Goal: Find specific page/section: Find specific page/section

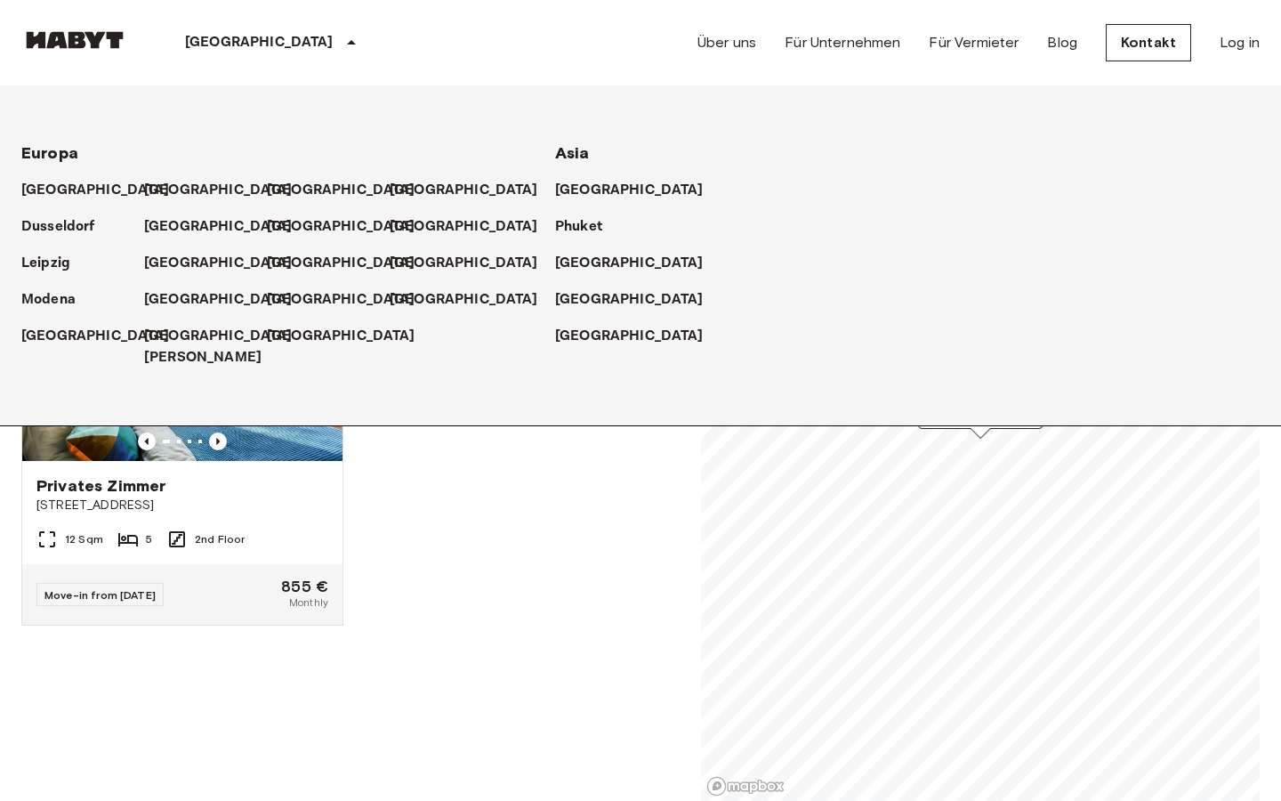
click at [170, 194] on p "[GEOGRAPHIC_DATA]" at bounding box center [218, 190] width 149 height 21
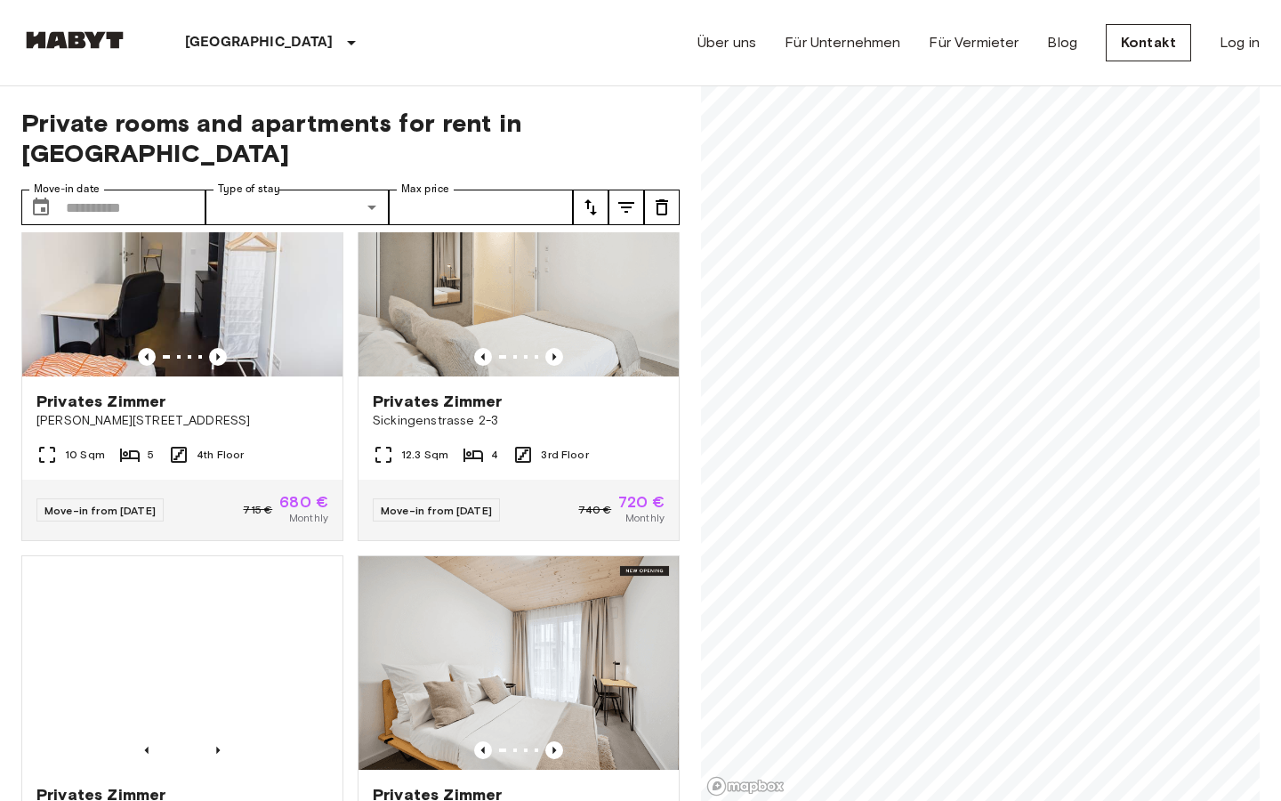
scroll to position [2057, 0]
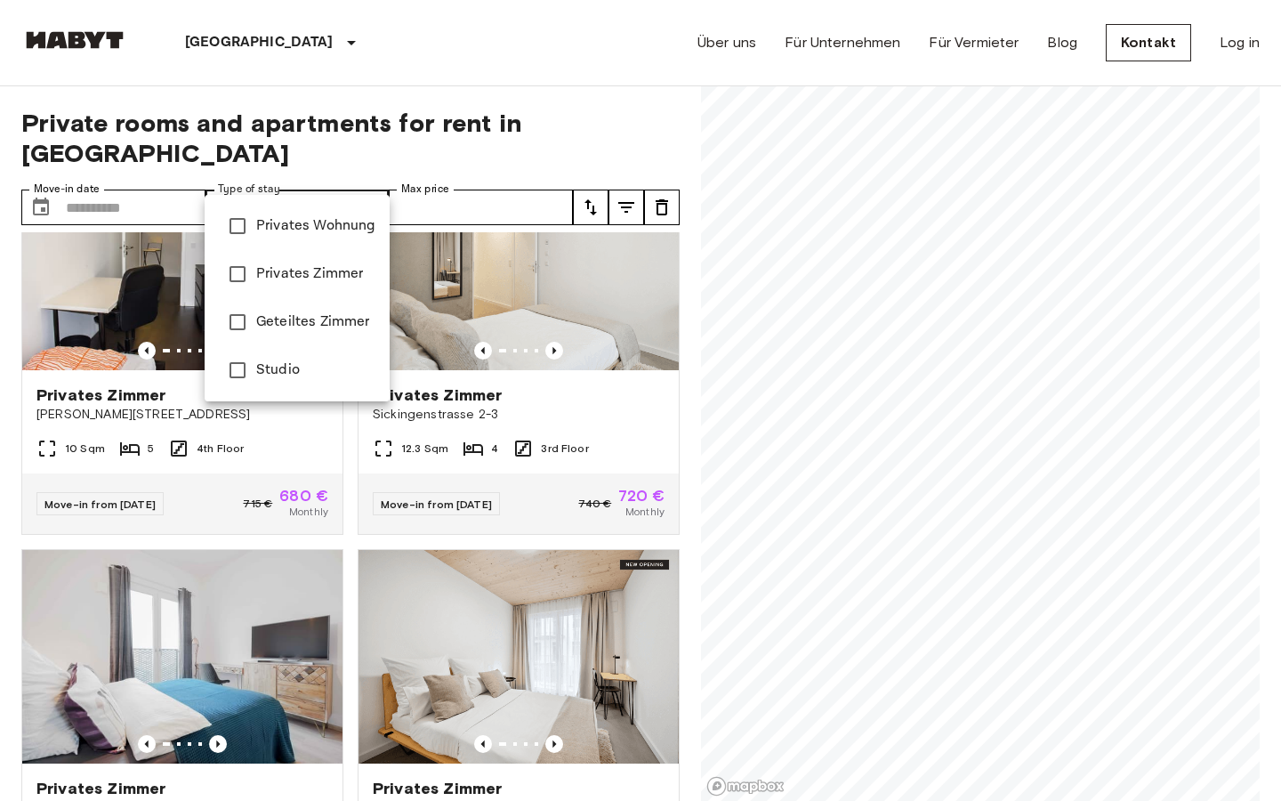
click at [294, 376] on span "Studio" at bounding box center [315, 369] width 119 height 21
type input "******"
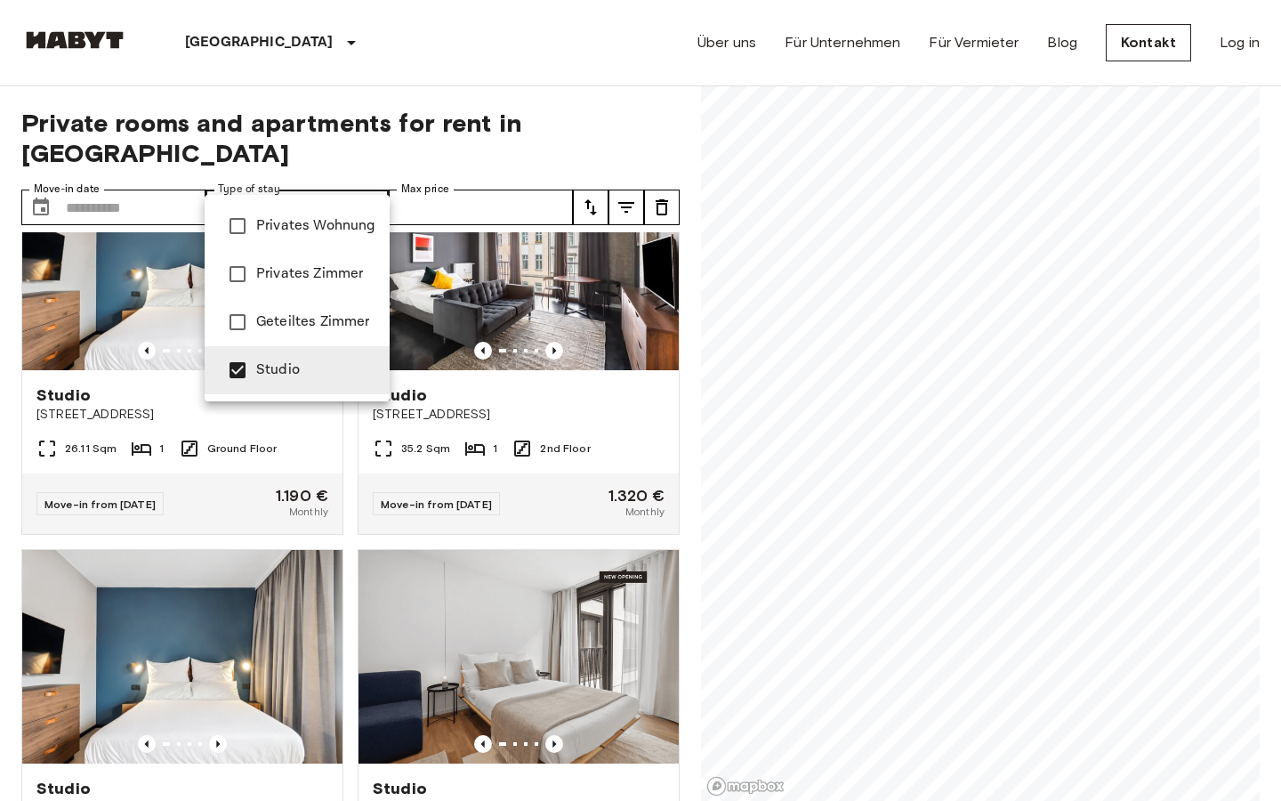
click at [0, 466] on div at bounding box center [640, 400] width 1281 height 801
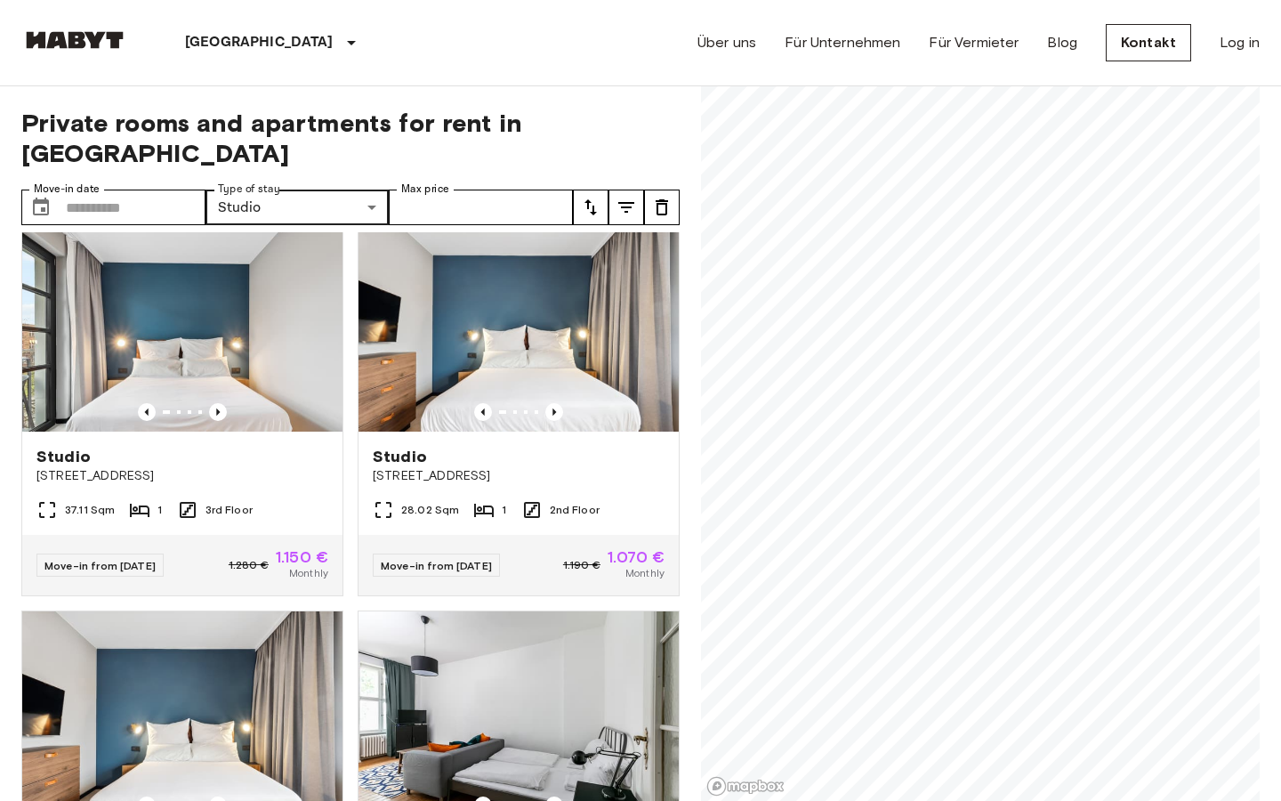
scroll to position [1385, 0]
